Goal: Obtain resource: Download file/media

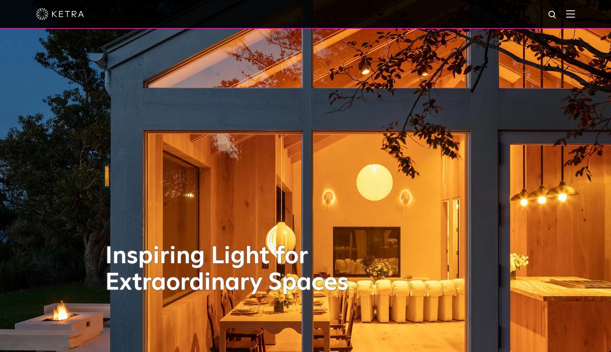
click at [573, 15] on img at bounding box center [570, 14] width 9 height 8
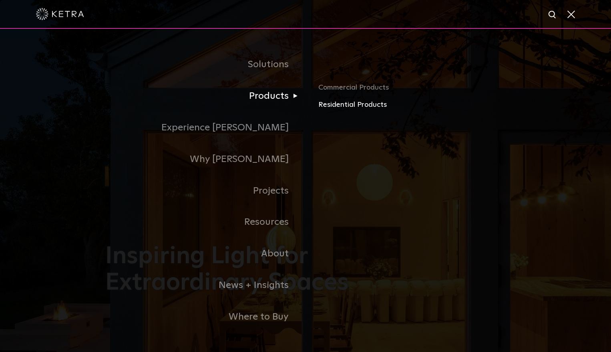
click at [345, 107] on link "Residential Products" at bounding box center [411, 105] width 187 height 12
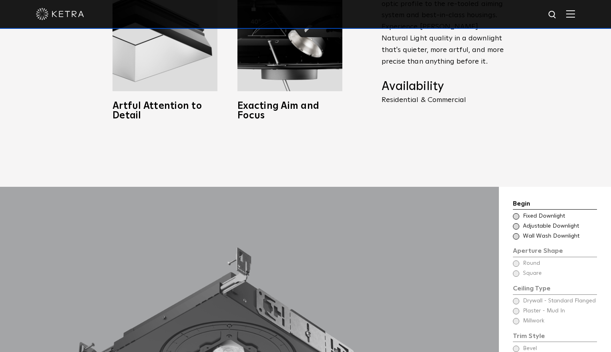
scroll to position [721, 0]
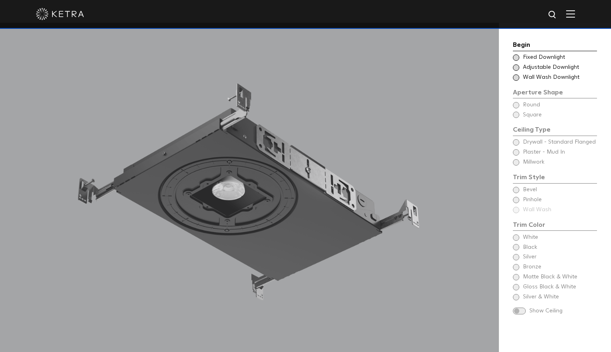
click at [529, 241] on div "Begin Choose Aperture Shape Fixed Downlight Choose Aperture Shape Adjustable Do…" at bounding box center [555, 179] width 84 height 278
click at [515, 244] on div "Begin Choose Aperture Shape Fixed Downlight Choose Aperture Shape Adjustable Do…" at bounding box center [555, 179] width 84 height 278
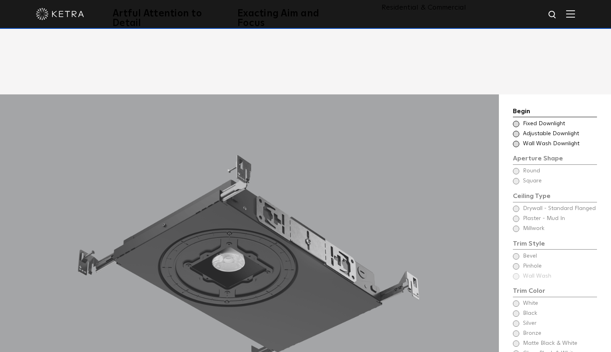
scroll to position [647, 0]
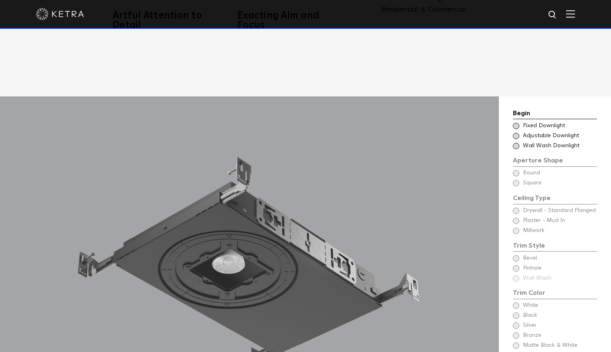
click at [518, 133] on span at bounding box center [516, 136] width 6 height 6
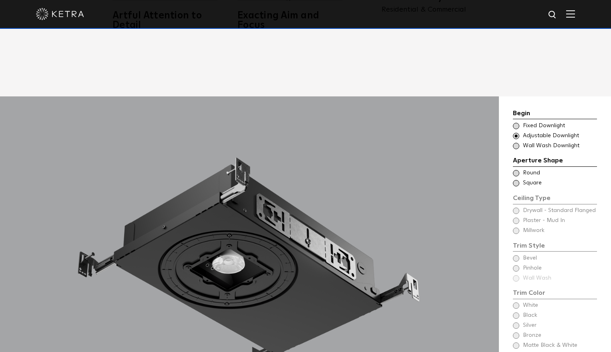
click at [517, 180] on span at bounding box center [516, 183] width 6 height 6
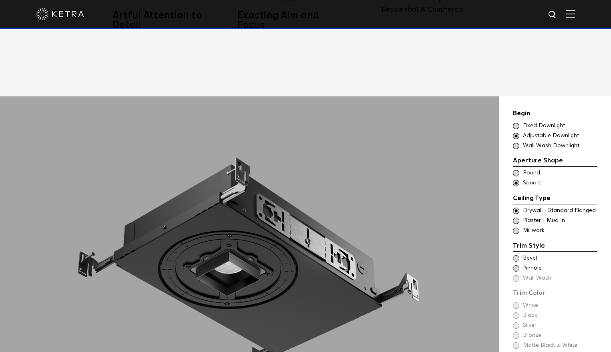
click at [518, 228] on span at bounding box center [516, 231] width 6 height 6
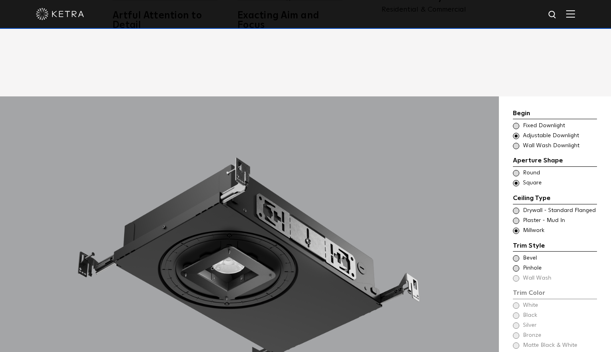
click at [517, 255] on span at bounding box center [516, 258] width 6 height 6
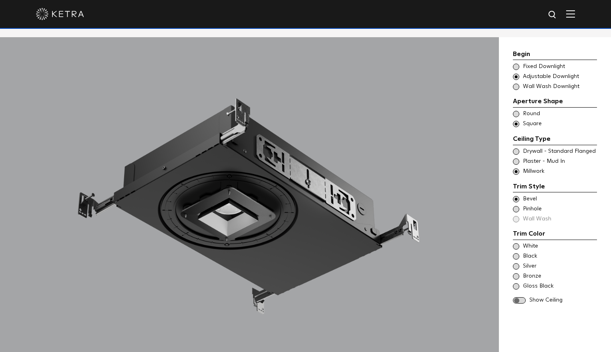
scroll to position [708, 0]
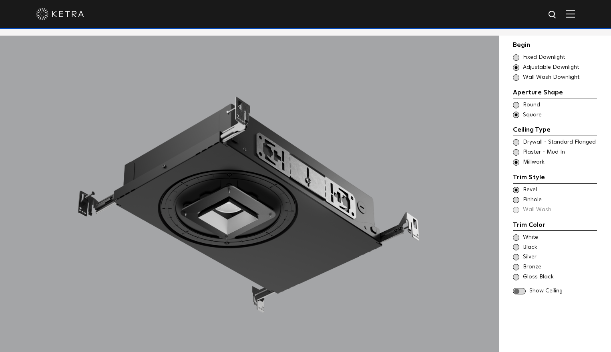
click at [516, 244] on span at bounding box center [516, 247] width 6 height 6
click at [563, 253] on span "Silver" at bounding box center [559, 257] width 73 height 8
click at [515, 244] on span at bounding box center [516, 247] width 6 height 6
click at [517, 274] on span at bounding box center [516, 277] width 6 height 6
click at [517, 244] on span at bounding box center [516, 247] width 6 height 6
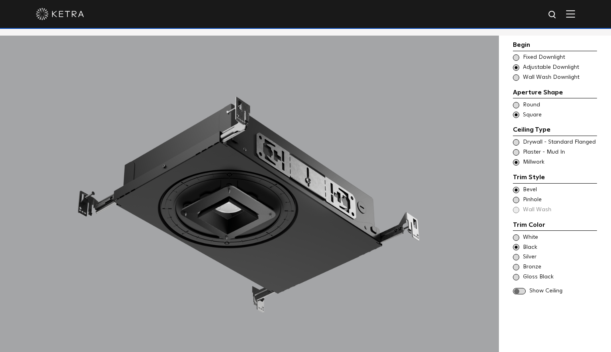
click at [552, 244] on span "Black" at bounding box center [559, 248] width 73 height 8
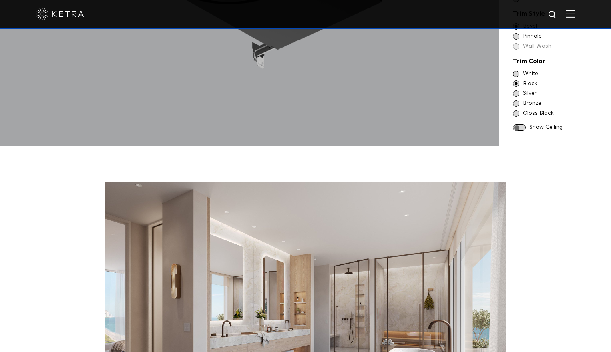
scroll to position [986, 0]
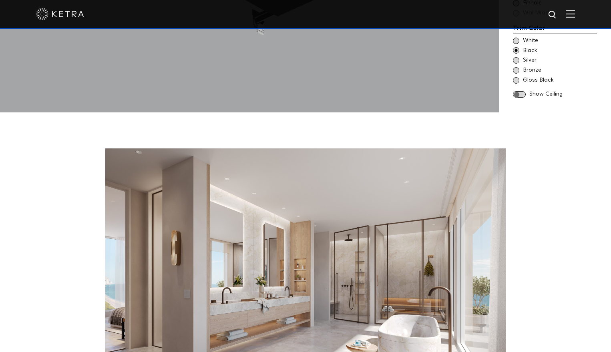
click at [519, 91] on span at bounding box center [519, 94] width 13 height 7
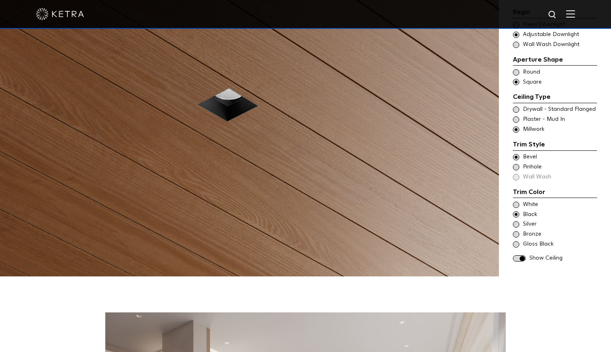
scroll to position [822, 0]
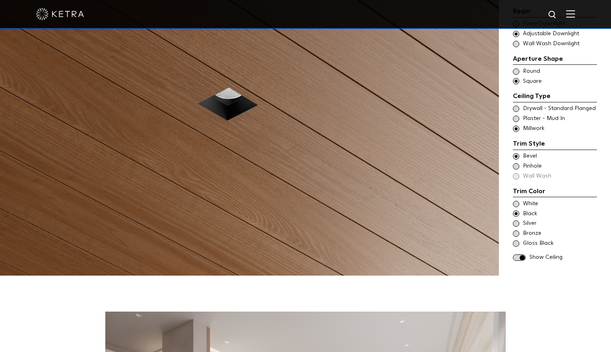
click at [517, 241] on span at bounding box center [516, 244] width 6 height 6
click at [518, 211] on span at bounding box center [516, 214] width 6 height 6
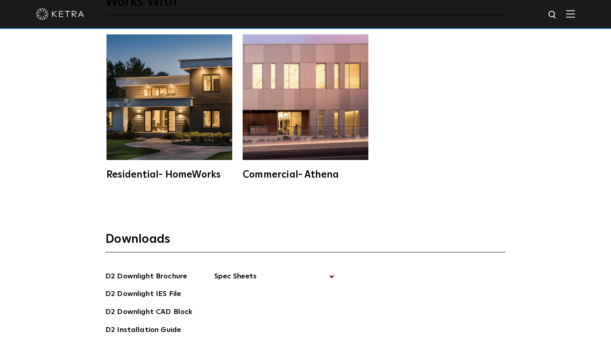
scroll to position [2078, 0]
click at [240, 271] on span "Spec Sheets" at bounding box center [274, 280] width 120 height 18
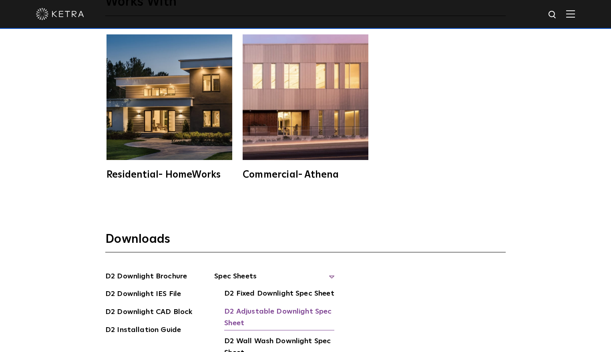
click at [248, 306] on link "D2 Adjustable Downlight Spec Sheet" at bounding box center [279, 318] width 110 height 24
